Goal: Task Accomplishment & Management: Complete application form

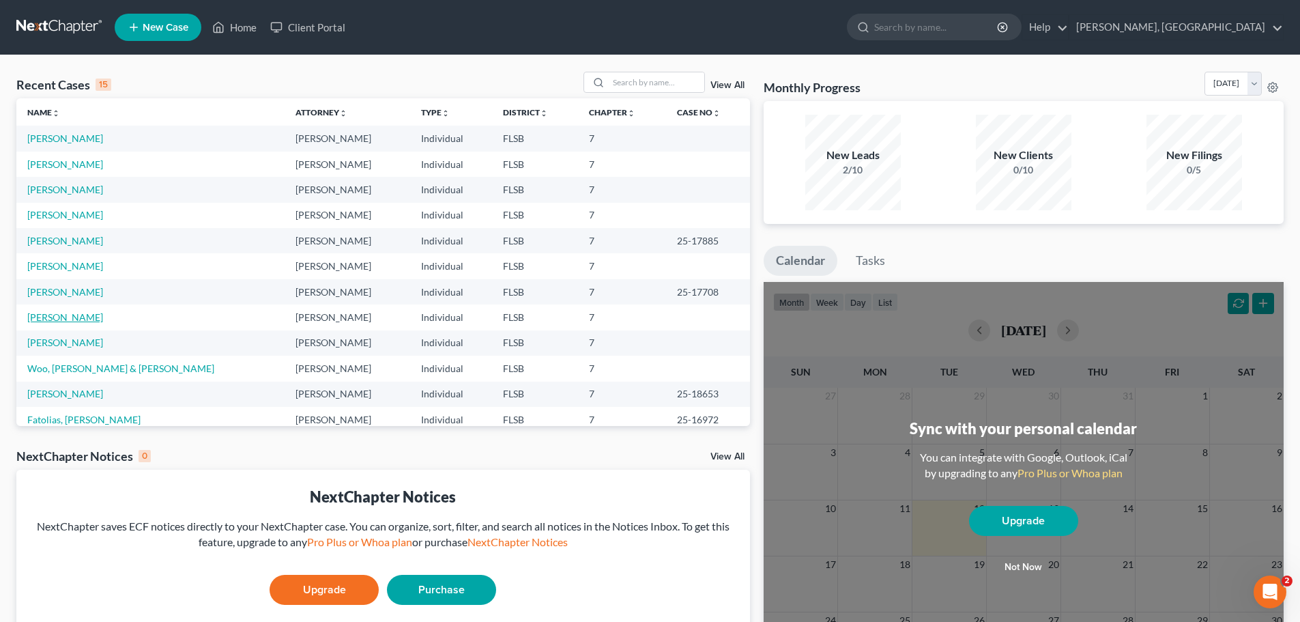
click at [72, 315] on link "[PERSON_NAME]" at bounding box center [65, 317] width 76 height 12
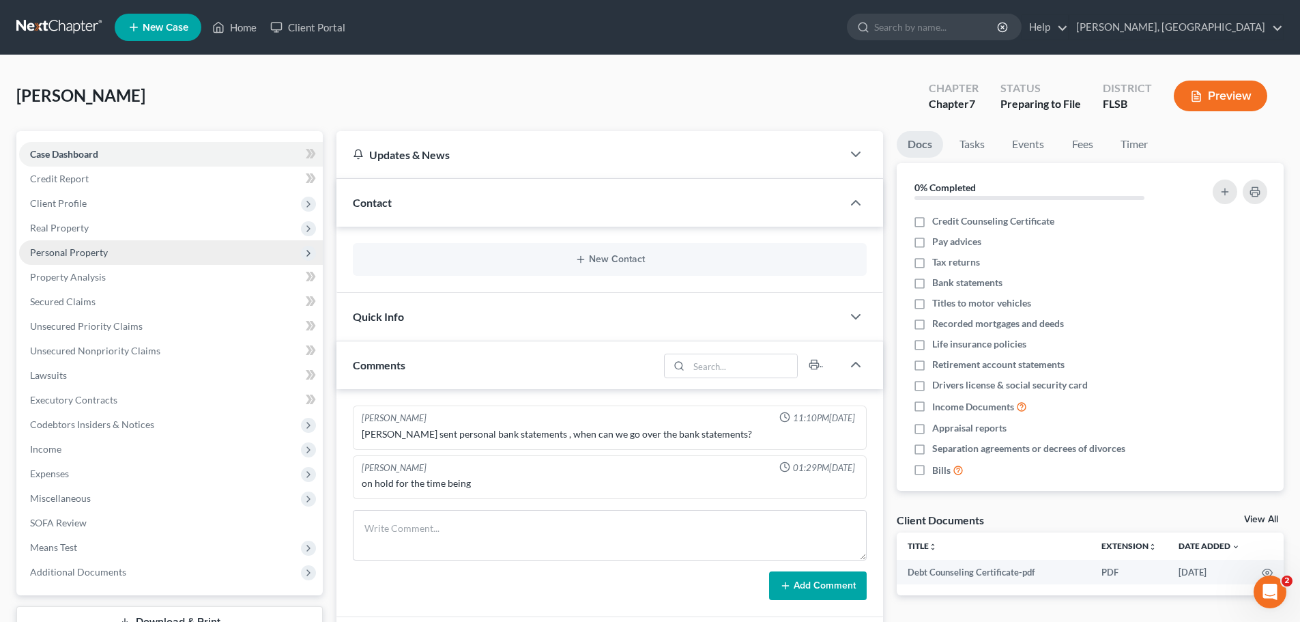
click at [67, 254] on span "Personal Property" at bounding box center [69, 252] width 78 height 12
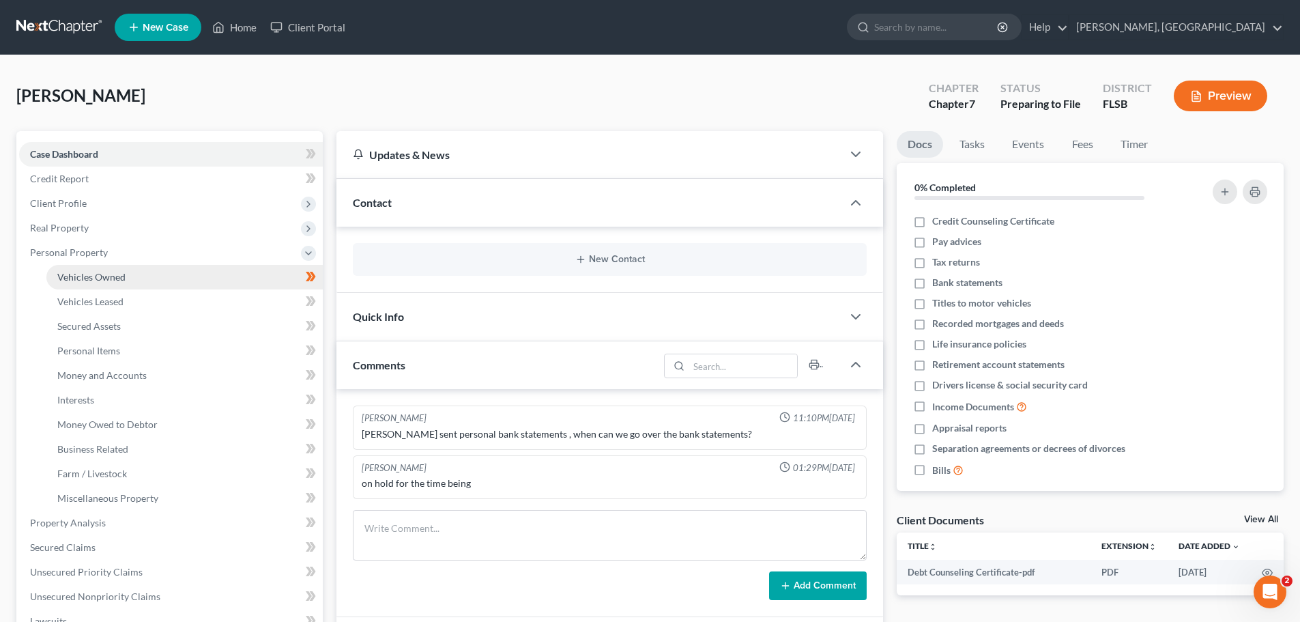
click at [106, 280] on span "Vehicles Owned" at bounding box center [91, 277] width 68 height 12
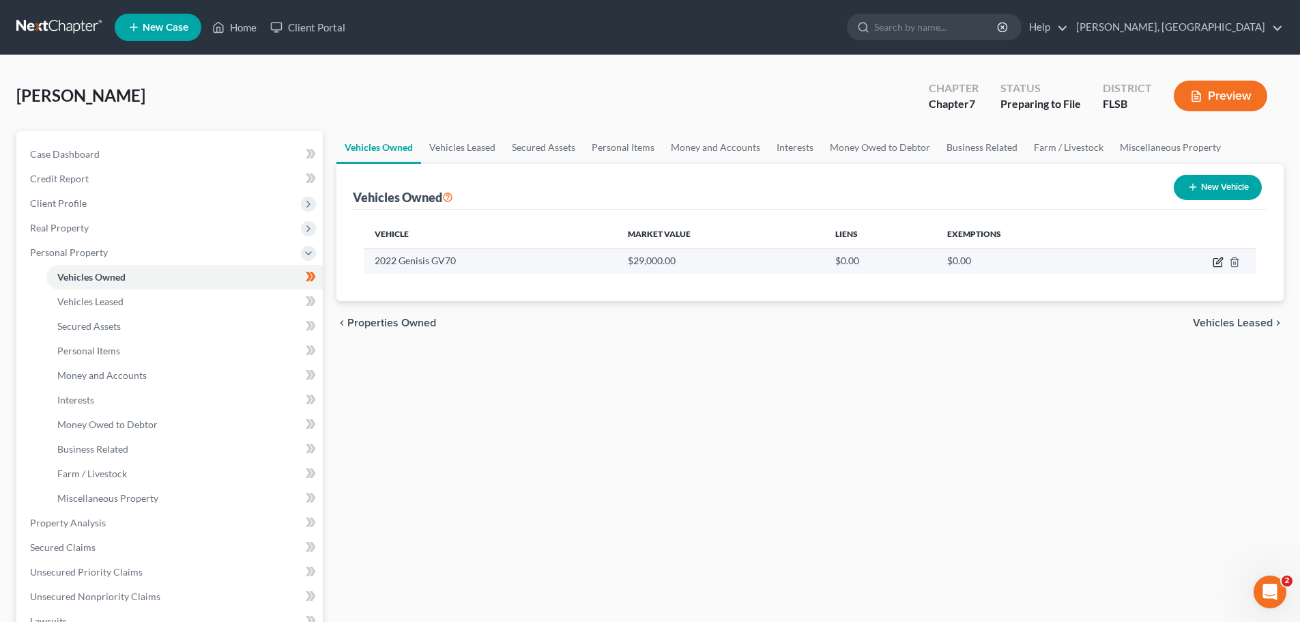
click at [1219, 259] on icon "button" at bounding box center [1217, 262] width 11 height 11
select select "0"
select select "4"
select select "0"
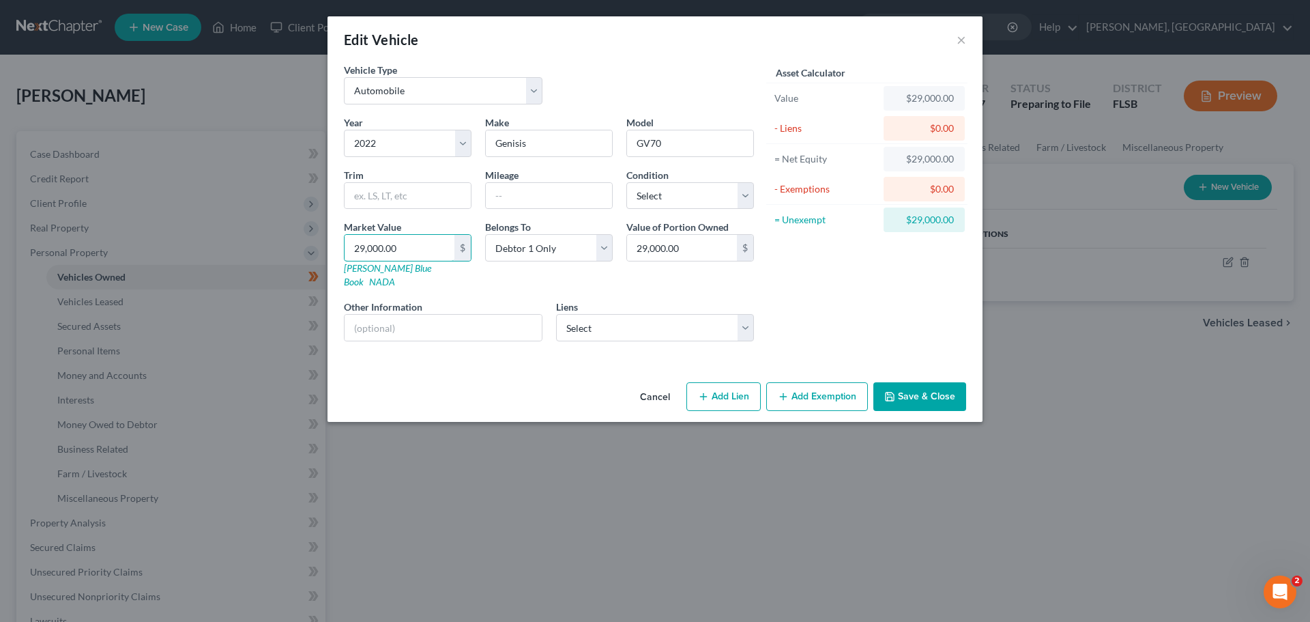
type input "2"
type input "2.00"
type input "28"
type input "28.00"
type input "285"
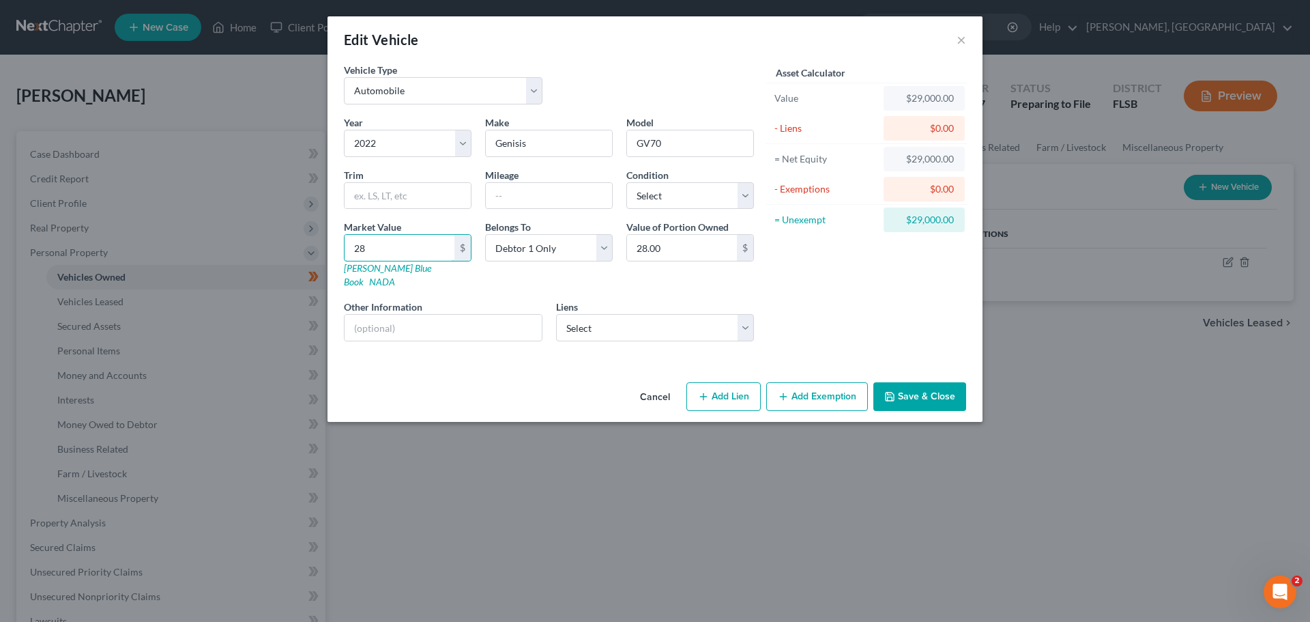
type input "285.00"
type input "2850"
type input "2,850.00"
type input "2,8500"
type input "28,500.00"
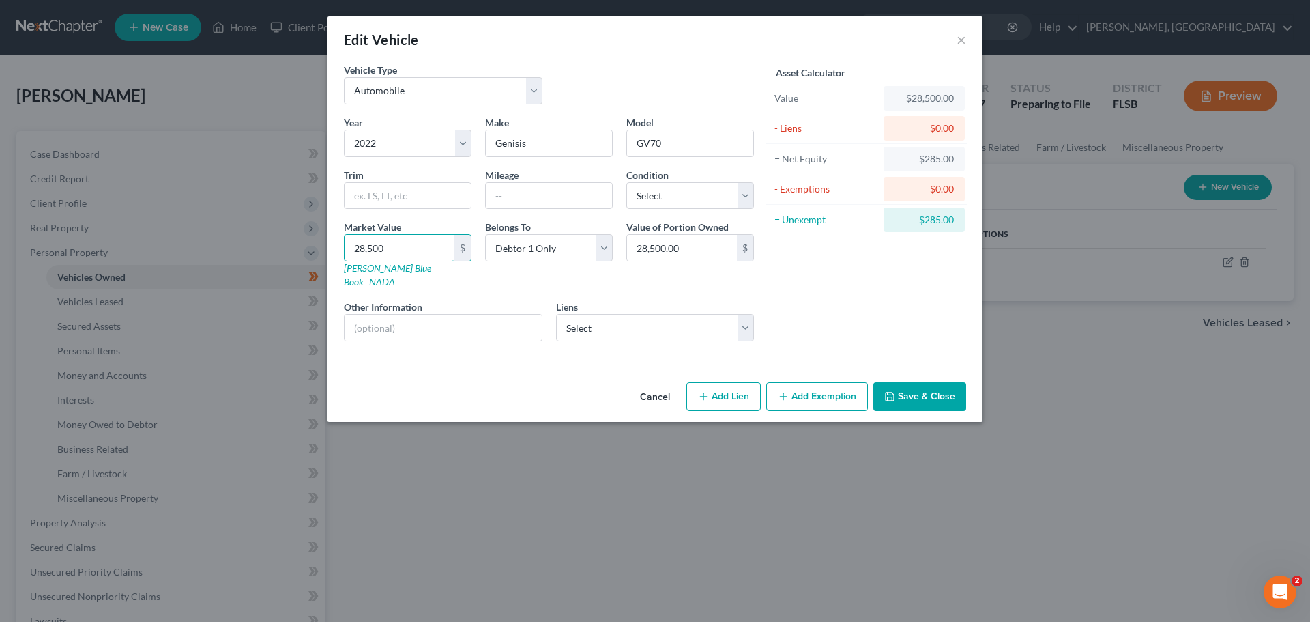
type input "28,500"
click at [881, 314] on div "Asset Calculator Value $28,500.00 - Liens $0.00 = Net Equity $285.00 - Exemptio…" at bounding box center [867, 207] width 212 height 289
click at [926, 387] on button "Save & Close" at bounding box center [919, 396] width 93 height 29
